Goal: Task Accomplishment & Management: Use online tool/utility

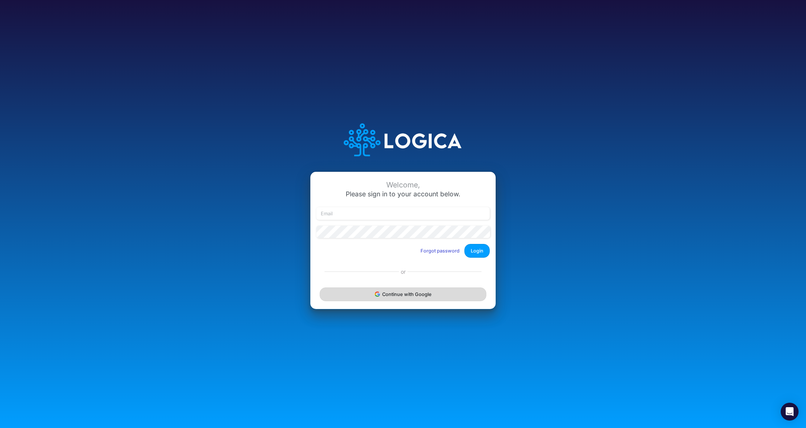
click at [404, 297] on button "Continue with Google" at bounding box center [403, 295] width 167 height 14
